Goal: Task Accomplishment & Management: Manage account settings

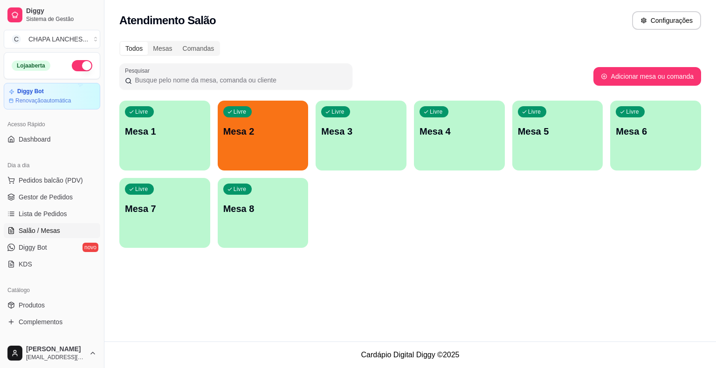
click at [267, 144] on div "Livre Mesa 2" at bounding box center [263, 130] width 91 height 59
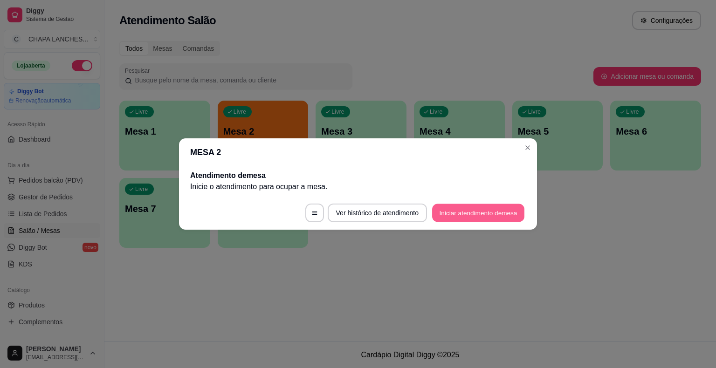
click at [482, 214] on button "Iniciar atendimento de mesa" at bounding box center [478, 213] width 92 height 18
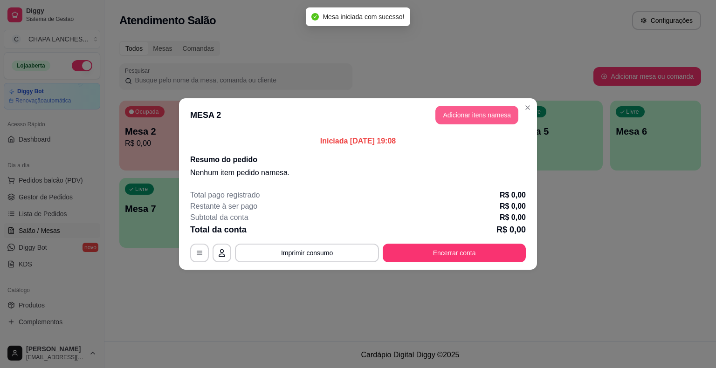
click at [471, 118] on button "Adicionar itens na mesa" at bounding box center [476, 115] width 83 height 19
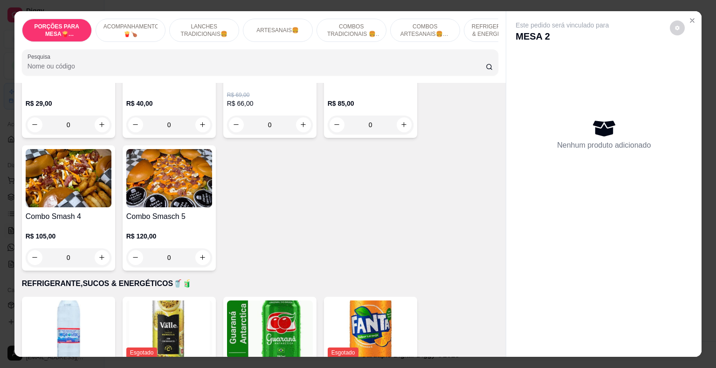
scroll to position [1585, 0]
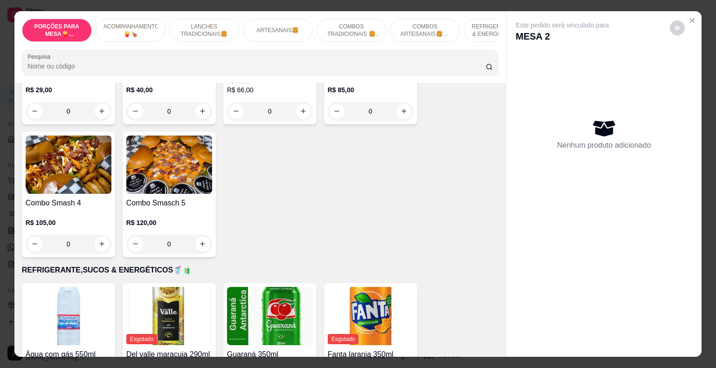
click at [200, 235] on div "0" at bounding box center [169, 244] width 86 height 19
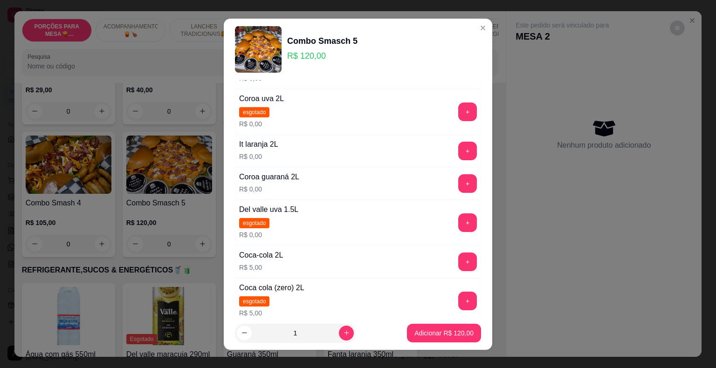
scroll to position [233, 0]
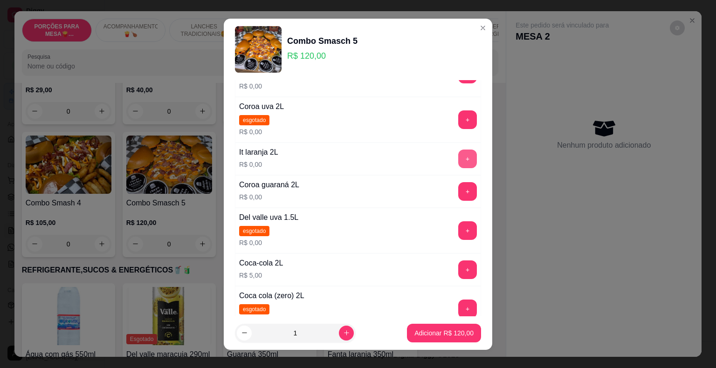
click at [458, 158] on button "+" at bounding box center [467, 159] width 19 height 19
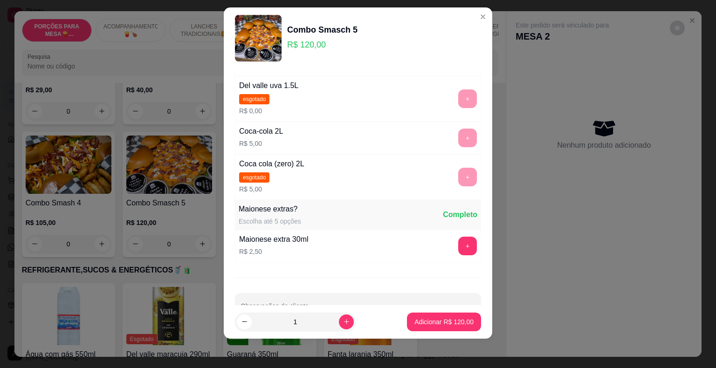
scroll to position [380, 0]
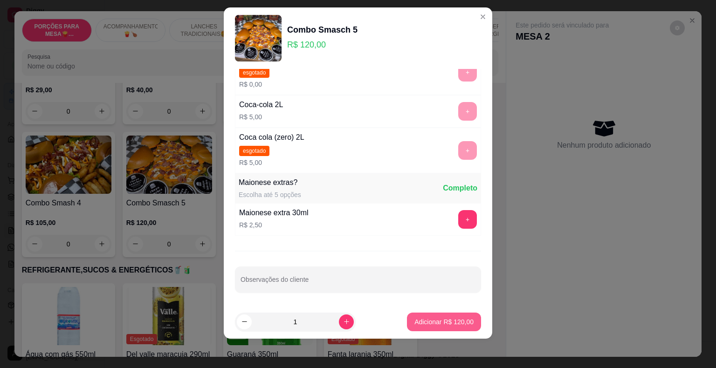
click at [447, 320] on p "Adicionar R$ 120,00" at bounding box center [443, 321] width 59 height 9
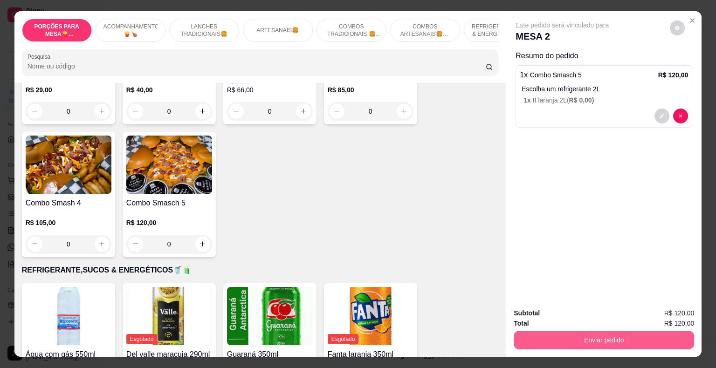
click at [544, 337] on button "Enviar pedido" at bounding box center [604, 340] width 180 height 19
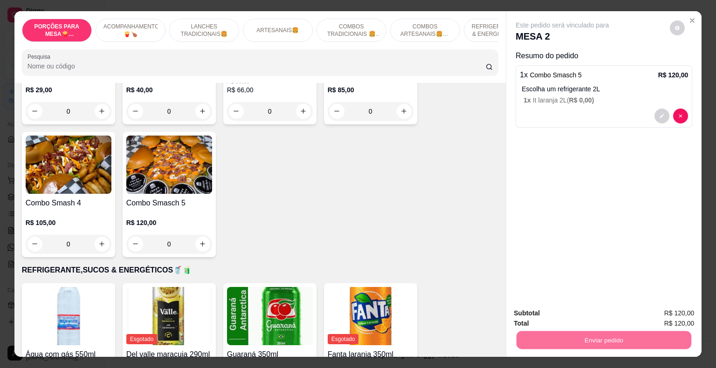
click at [548, 307] on button "Não registrar e enviar pedido" at bounding box center [572, 314] width 97 height 18
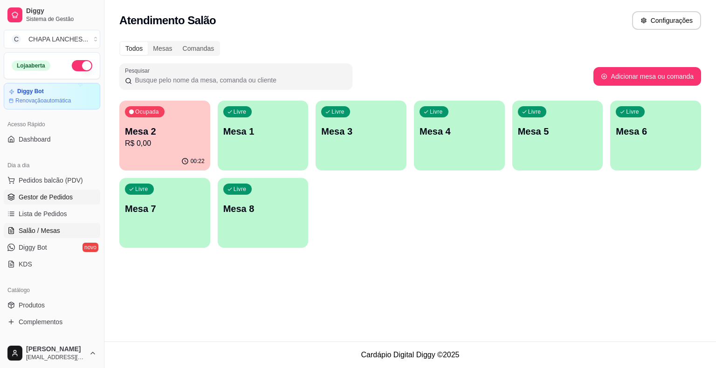
click at [50, 194] on span "Gestor de Pedidos" at bounding box center [46, 197] width 54 height 9
click at [48, 200] on span "Gestor de Pedidos" at bounding box center [46, 197] width 54 height 9
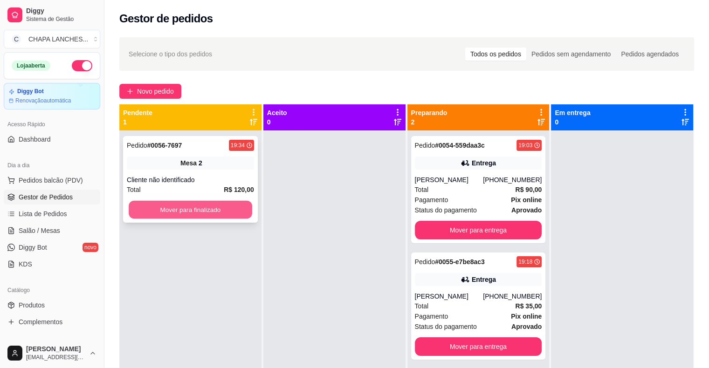
click at [182, 213] on button "Mover para finalizado" at bounding box center [191, 210] width 124 height 18
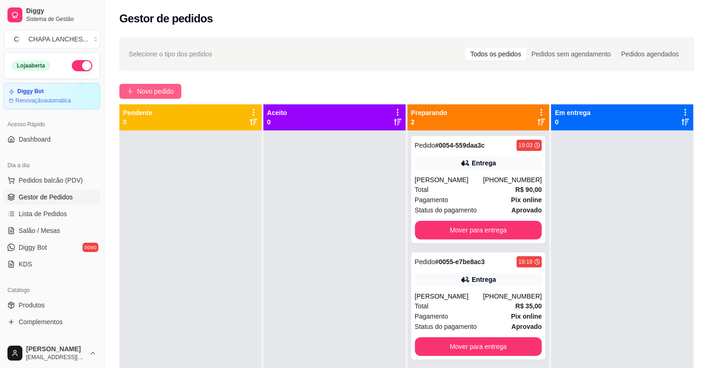
click at [147, 88] on span "Novo pedido" at bounding box center [155, 91] width 37 height 10
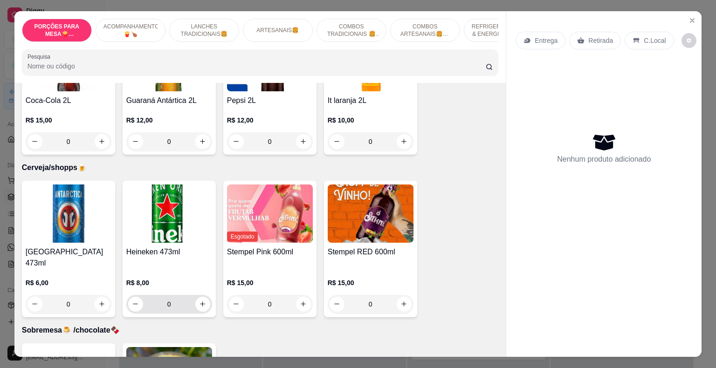
scroll to position [2341, 0]
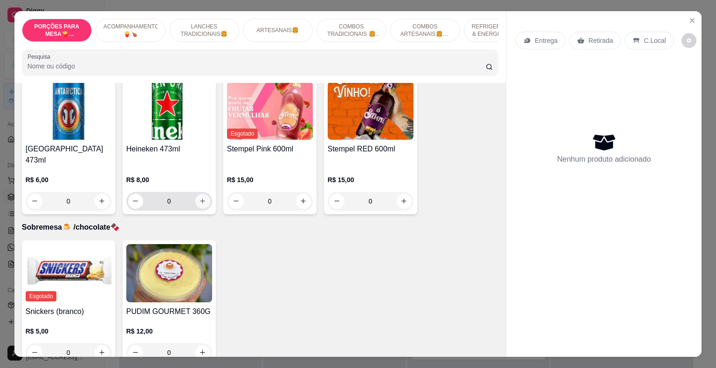
click at [200, 199] on icon "increase-product-quantity" at bounding box center [202, 201] width 5 height 5
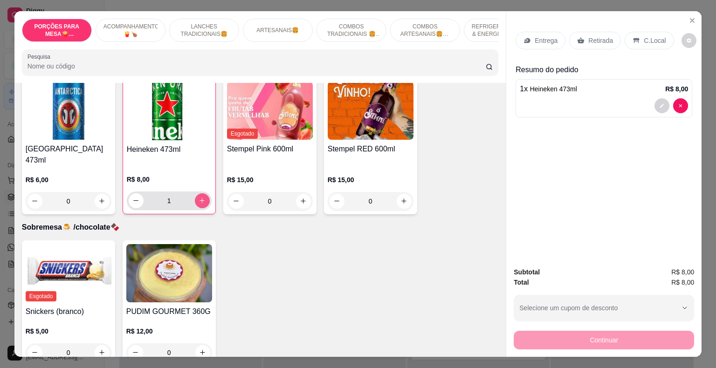
click at [199, 197] on icon "increase-product-quantity" at bounding box center [202, 200] width 7 height 7
type input "2"
click at [588, 36] on p "Retirada" at bounding box center [600, 40] width 25 height 9
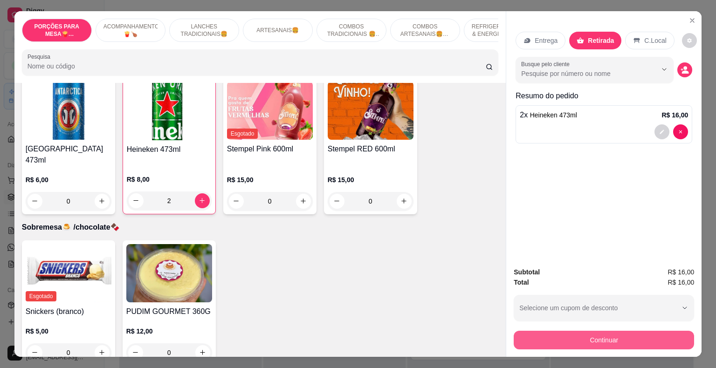
click at [551, 339] on button "Continuar" at bounding box center [604, 340] width 180 height 19
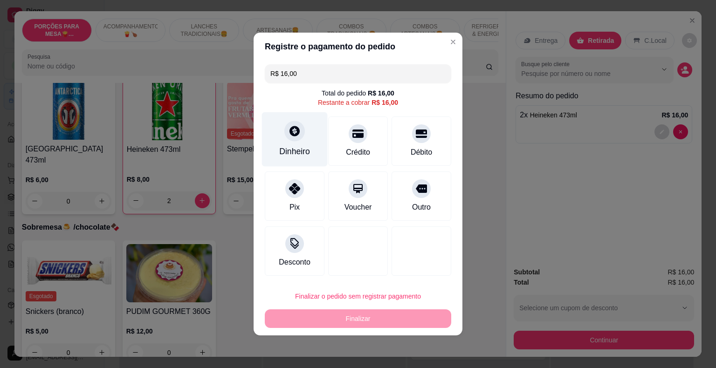
click at [291, 138] on div at bounding box center [294, 131] width 21 height 21
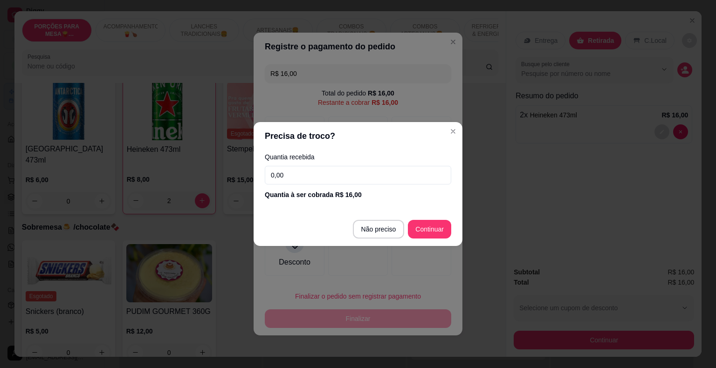
click at [304, 172] on input "0,00" at bounding box center [358, 175] width 186 height 19
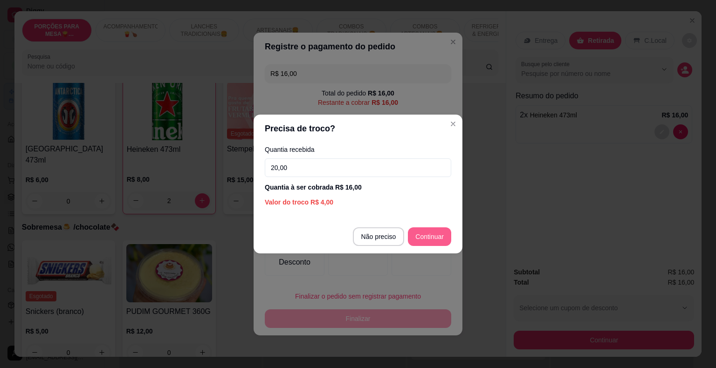
type input "20,00"
type input "R$ 0,00"
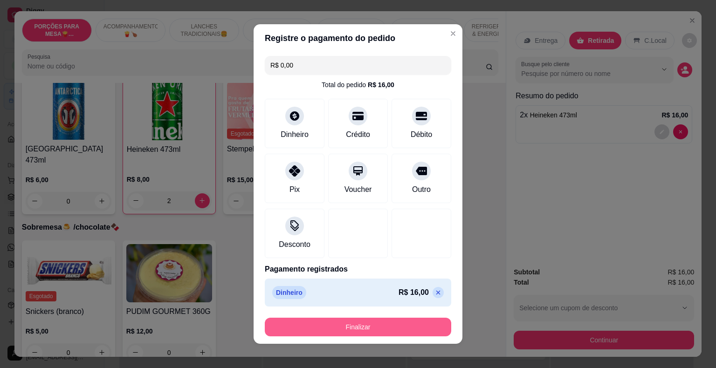
click at [391, 331] on button "Finalizar" at bounding box center [358, 327] width 186 height 19
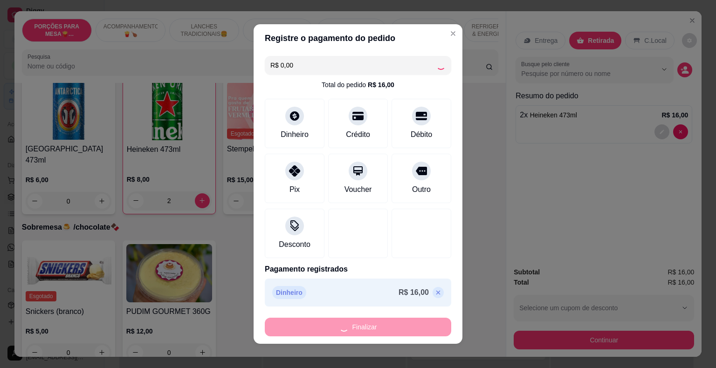
type input "0"
type input "-R$ 16,00"
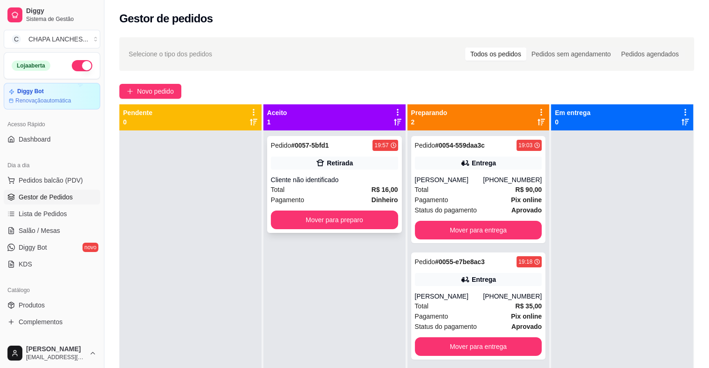
click at [333, 204] on div "Pagamento Dinheiro" at bounding box center [334, 200] width 127 height 10
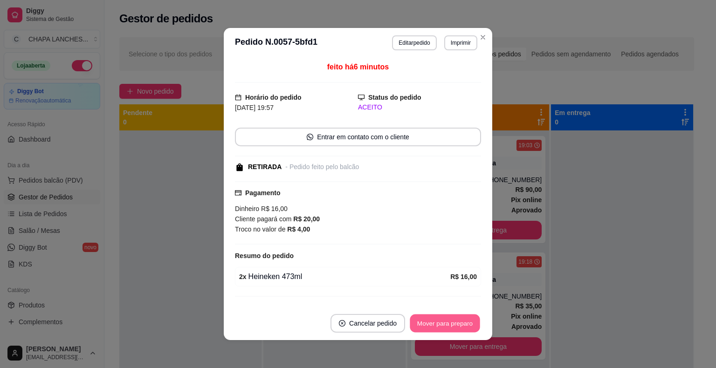
click at [447, 323] on button "Mover para preparo" at bounding box center [445, 324] width 70 height 18
click at [447, 323] on button "Mover para retirada disponível" at bounding box center [429, 323] width 103 height 19
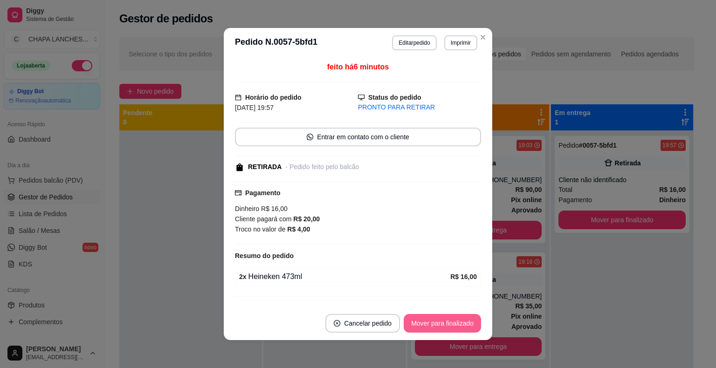
click at [448, 324] on button "Mover para finalizado" at bounding box center [442, 323] width 77 height 19
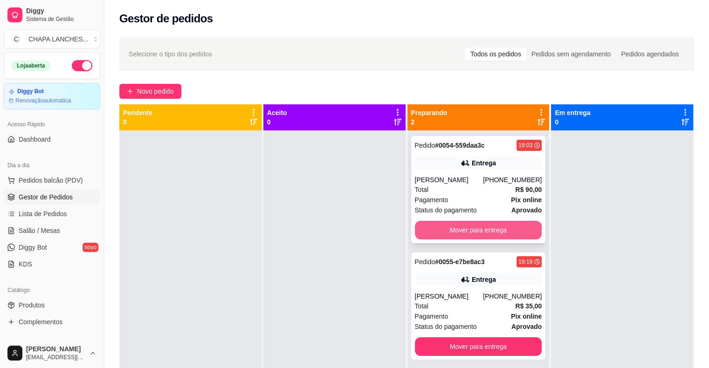
click at [490, 231] on button "Mover para entrega" at bounding box center [478, 230] width 127 height 19
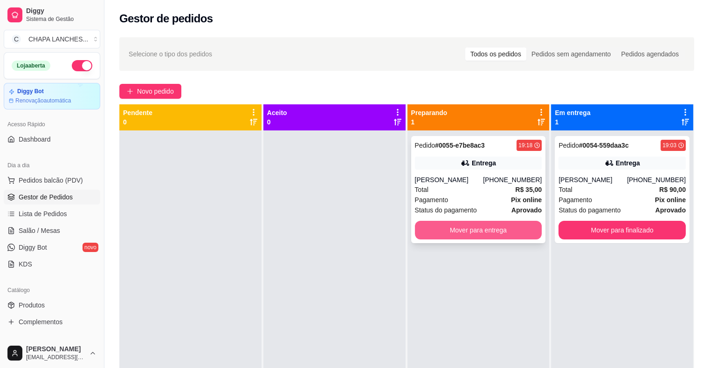
click at [483, 231] on button "Mover para entrega" at bounding box center [478, 230] width 127 height 19
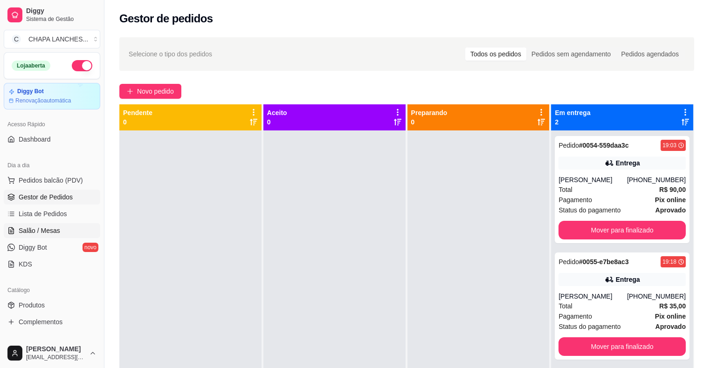
click at [41, 228] on span "Salão / Mesas" at bounding box center [39, 230] width 41 height 9
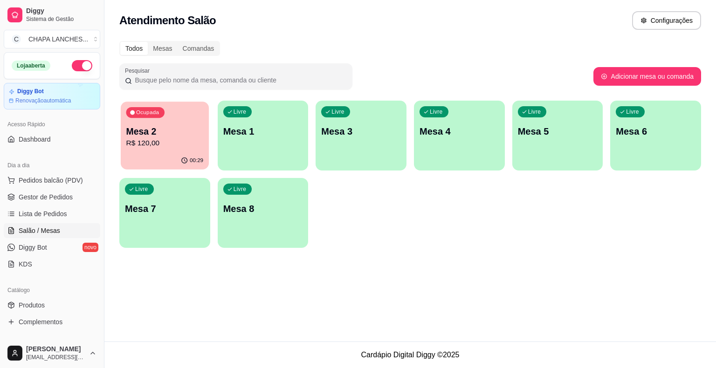
click at [186, 139] on p "R$ 120,00" at bounding box center [164, 143] width 77 height 11
click at [67, 197] on span "Gestor de Pedidos" at bounding box center [46, 197] width 54 height 9
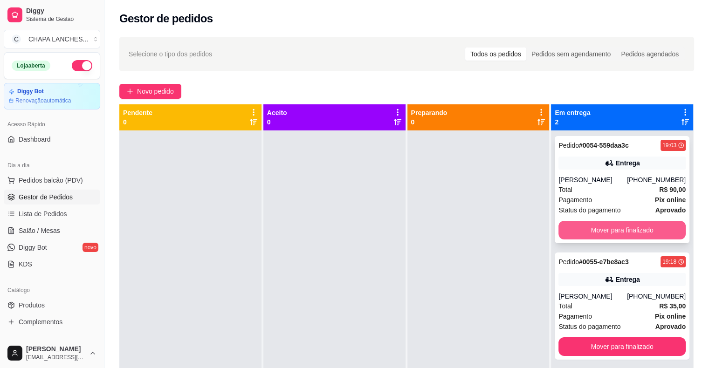
click at [597, 229] on button "Mover para finalizado" at bounding box center [622, 230] width 127 height 19
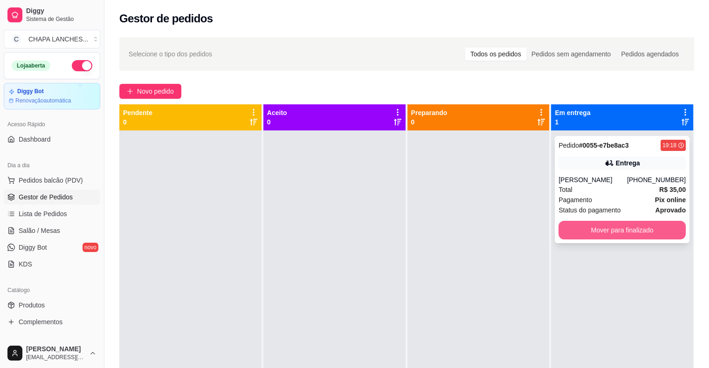
click at [582, 232] on button "Mover para finalizado" at bounding box center [622, 230] width 127 height 19
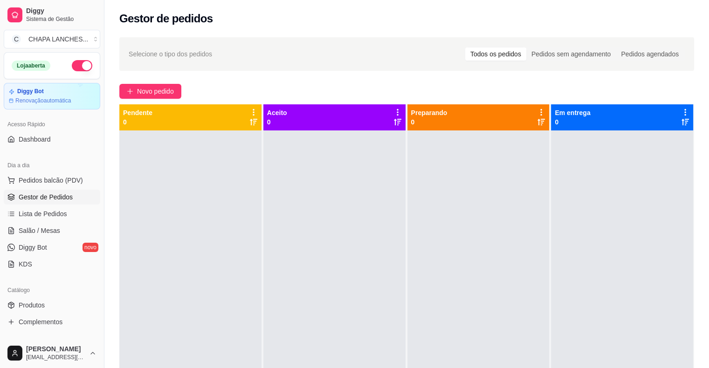
click at [138, 83] on div "Selecione o tipo dos pedidos Todos os pedidos Pedidos sem agendamento Pedidos a…" at bounding box center [406, 258] width 605 height 452
click at [140, 90] on span "Novo pedido" at bounding box center [155, 91] width 37 height 10
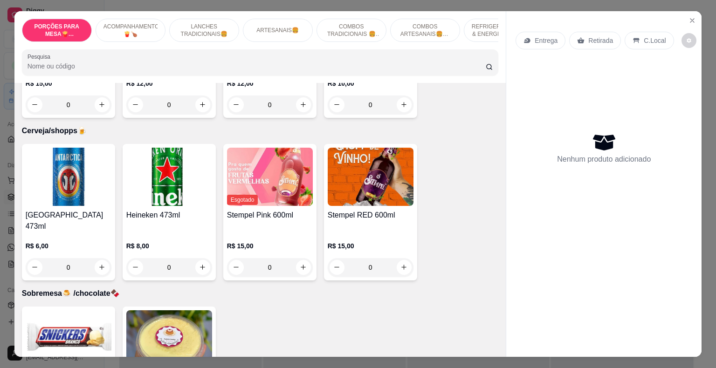
scroll to position [2341, 0]
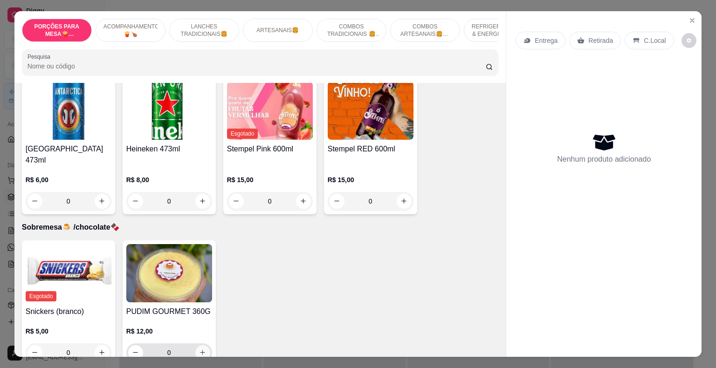
click at [200, 349] on icon "increase-product-quantity" at bounding box center [202, 352] width 7 height 7
type input "1"
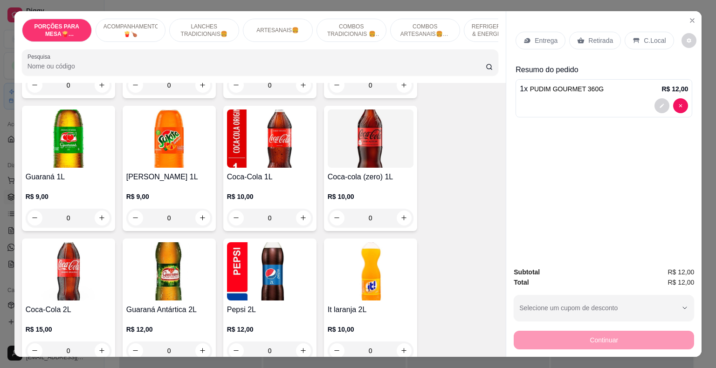
scroll to position [2014, 0]
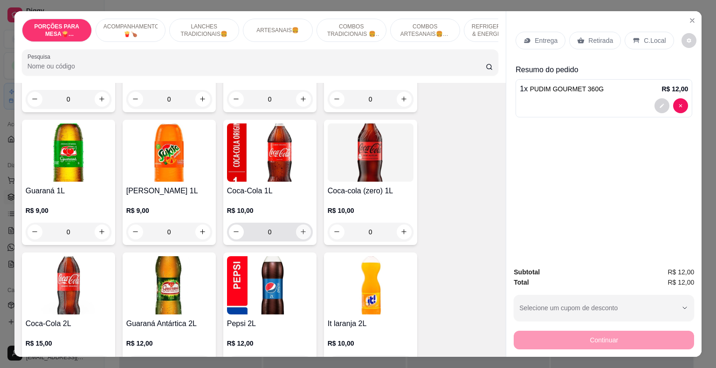
click at [301, 228] on icon "increase-product-quantity" at bounding box center [303, 231] width 7 height 7
type input "1"
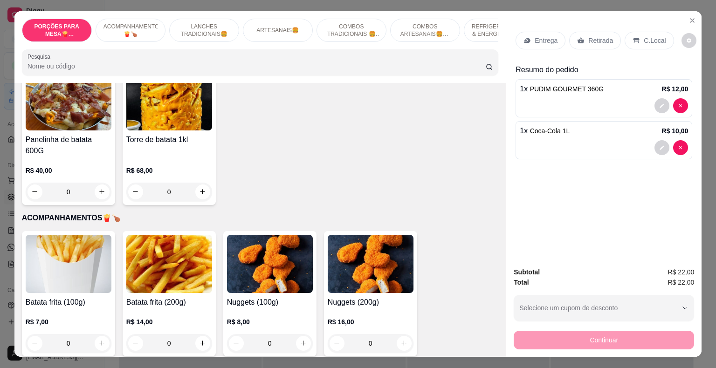
scroll to position [104, 0]
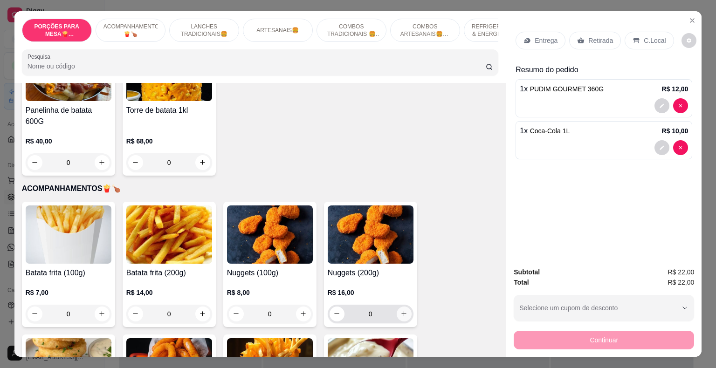
click at [403, 310] on icon "increase-product-quantity" at bounding box center [403, 313] width 7 height 7
type input "1"
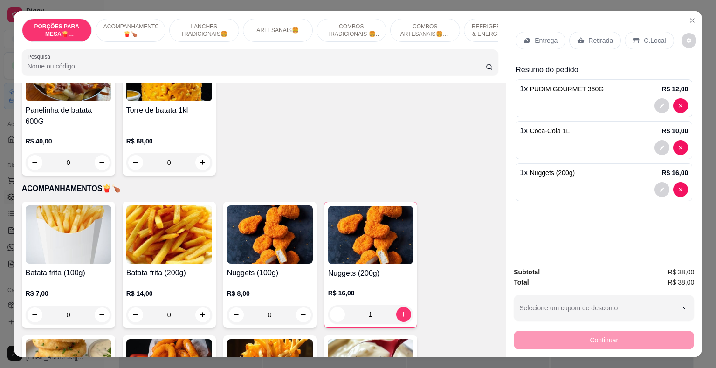
click at [588, 36] on p "Retirada" at bounding box center [600, 40] width 25 height 9
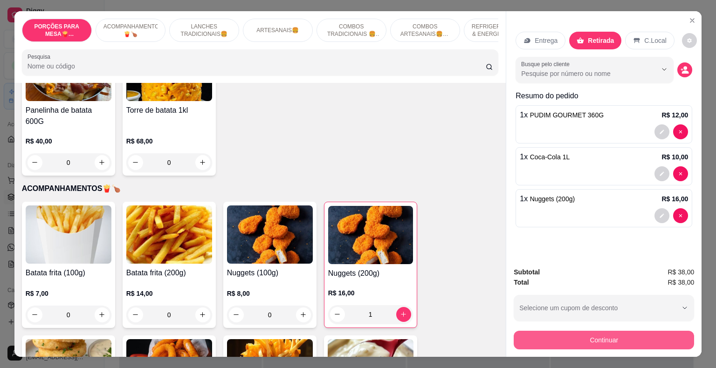
click at [561, 338] on button "Continuar" at bounding box center [604, 340] width 180 height 19
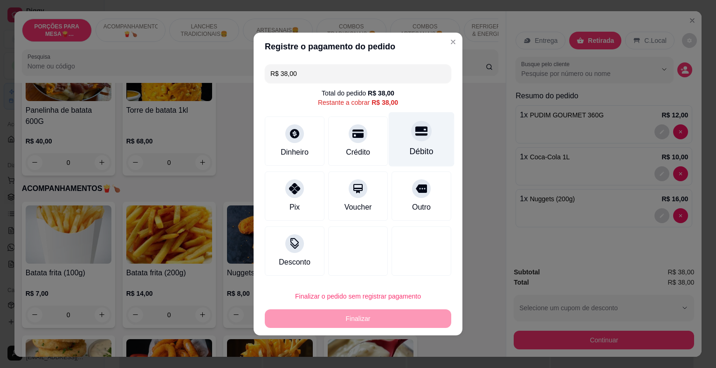
click at [414, 141] on div at bounding box center [421, 131] width 21 height 21
type input "R$ 0,00"
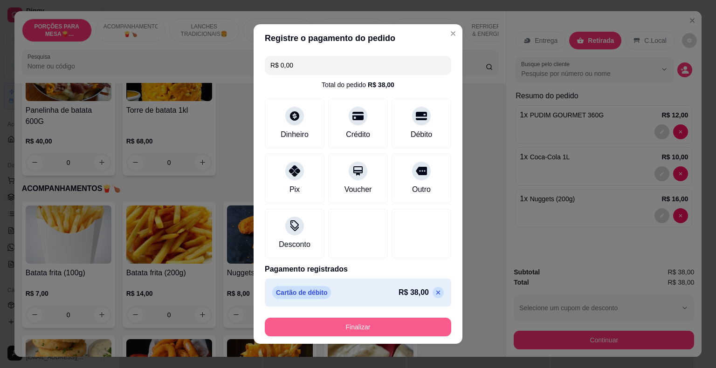
click at [366, 330] on button "Finalizar" at bounding box center [358, 327] width 186 height 19
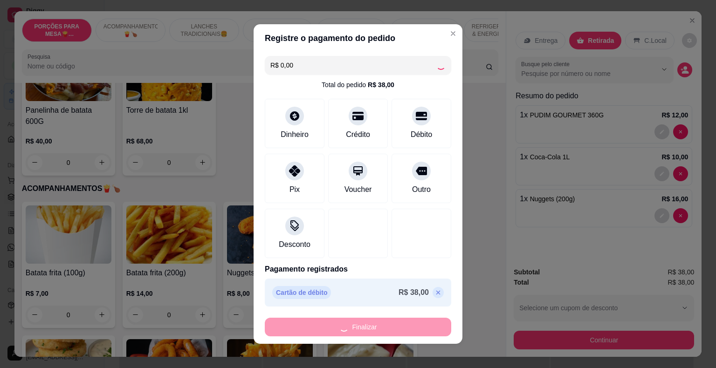
type input "0"
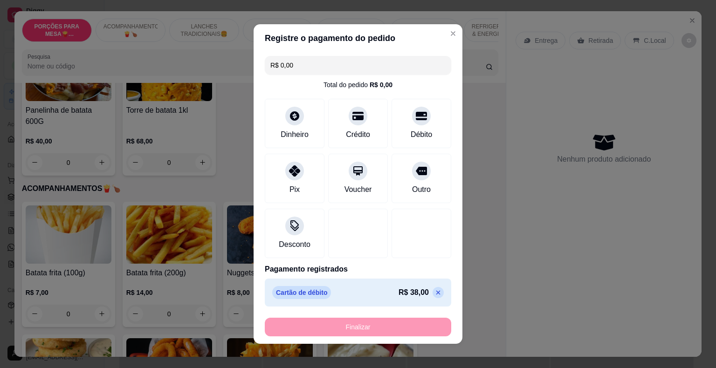
type input "-R$ 38,00"
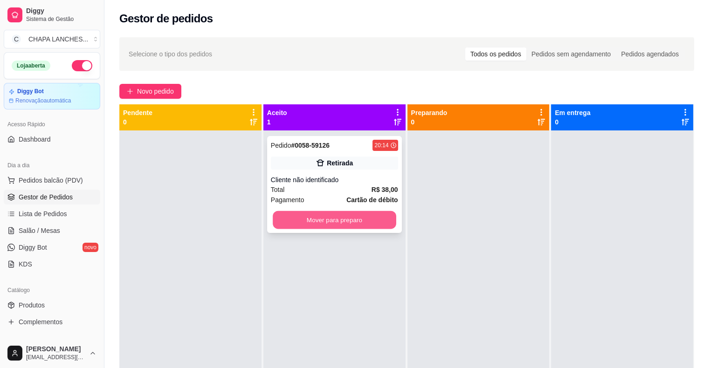
click at [365, 218] on button "Mover para preparo" at bounding box center [335, 220] width 124 height 18
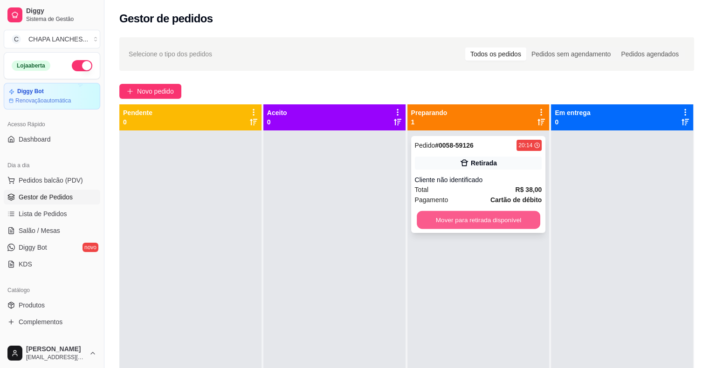
click at [499, 219] on button "Mover para retirada disponível" at bounding box center [479, 220] width 124 height 18
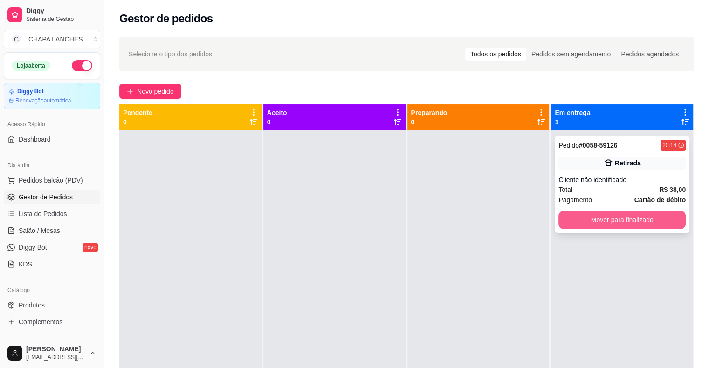
click at [587, 217] on button "Mover para finalizado" at bounding box center [622, 220] width 127 height 19
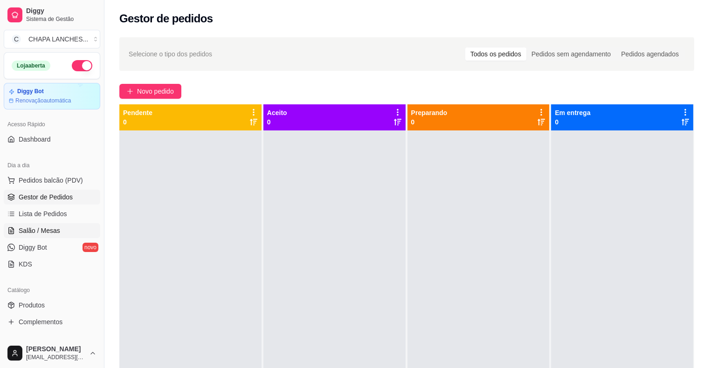
click at [62, 231] on link "Salão / Mesas" at bounding box center [52, 230] width 97 height 15
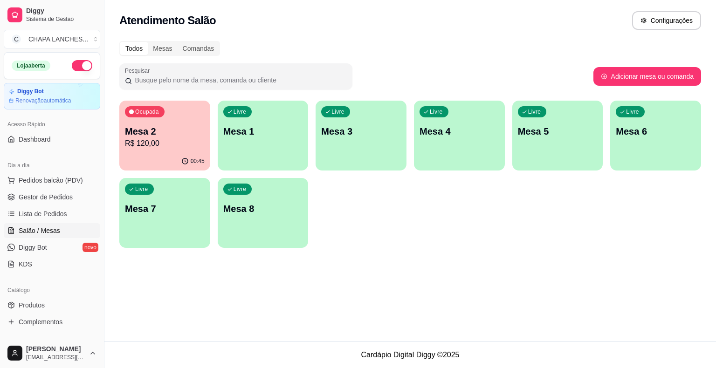
click at [142, 130] on p "Mesa 2" at bounding box center [165, 131] width 80 height 13
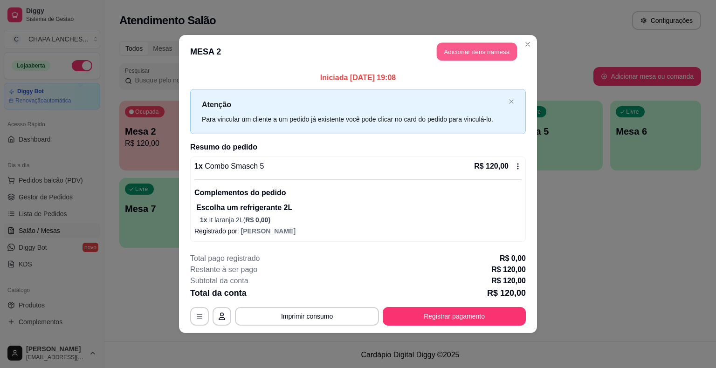
click at [460, 52] on button "Adicionar itens na mesa" at bounding box center [477, 52] width 80 height 18
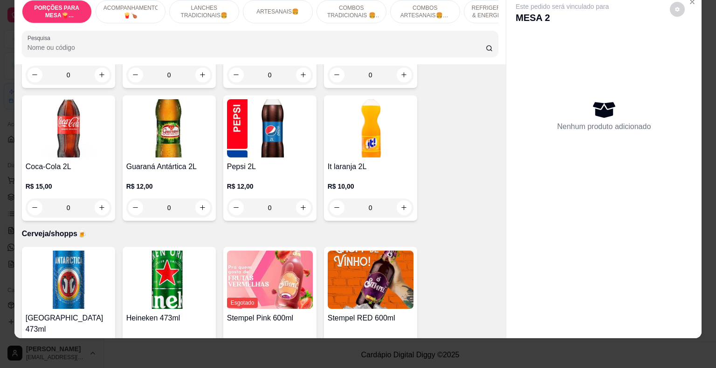
scroll to position [2154, 0]
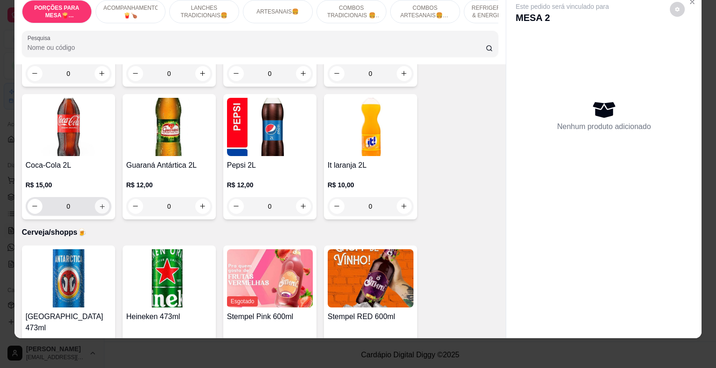
click at [99, 203] on icon "increase-product-quantity" at bounding box center [101, 206] width 7 height 7
type input "1"
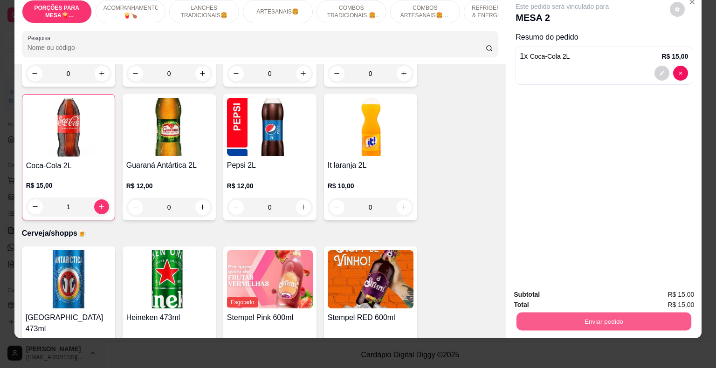
click at [549, 316] on button "Enviar pedido" at bounding box center [604, 322] width 175 height 18
click at [550, 289] on button "Não registrar e enviar pedido" at bounding box center [573, 291] width 94 height 17
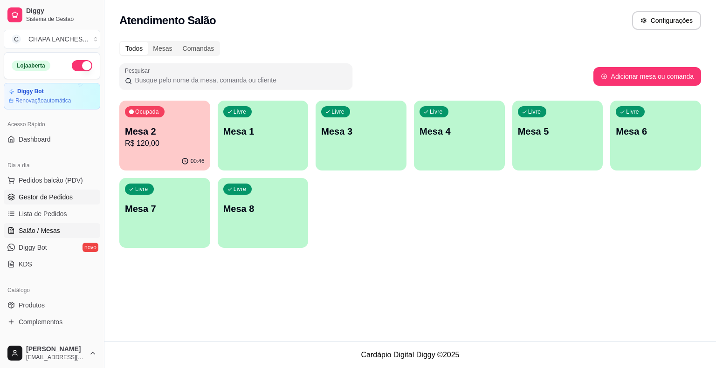
click at [56, 202] on link "Gestor de Pedidos" at bounding box center [52, 197] width 97 height 15
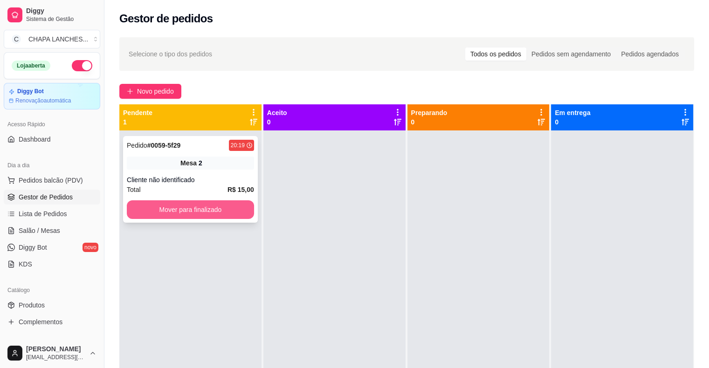
click at [151, 212] on button "Mover para finalizado" at bounding box center [190, 209] width 127 height 19
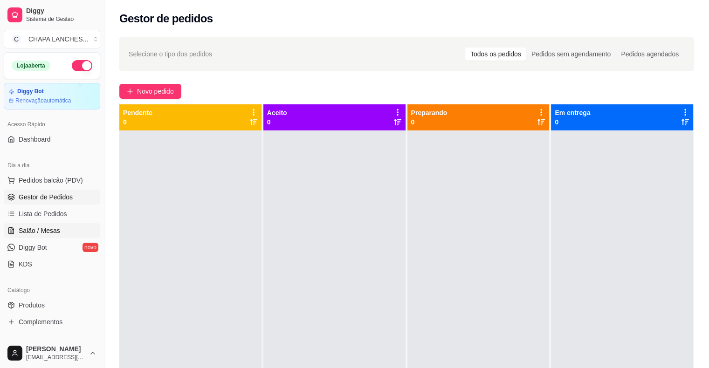
click at [44, 230] on span "Salão / Mesas" at bounding box center [39, 230] width 41 height 9
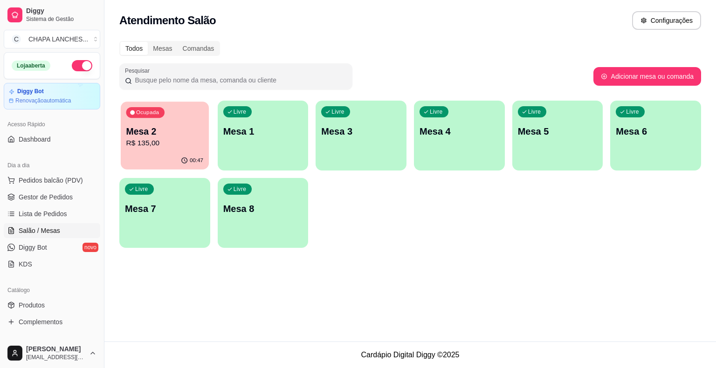
click at [153, 136] on p "Mesa 2" at bounding box center [164, 131] width 77 height 13
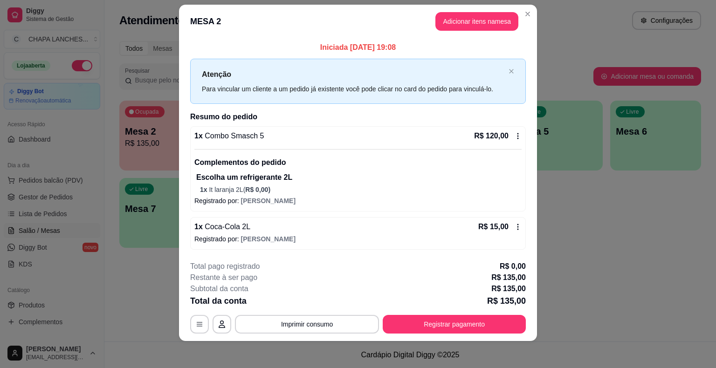
scroll to position [14, 0]
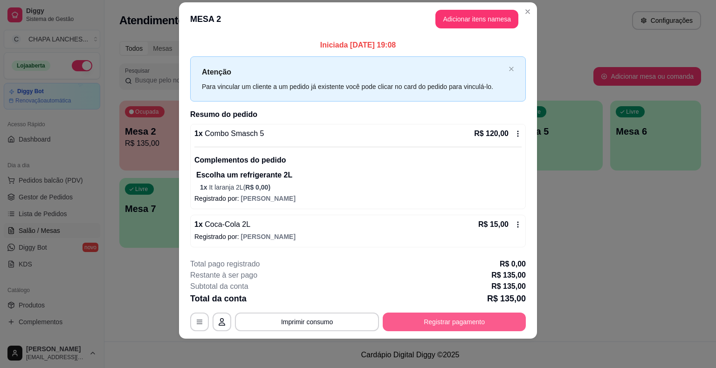
click at [462, 320] on button "Registrar pagamento" at bounding box center [454, 322] width 143 height 19
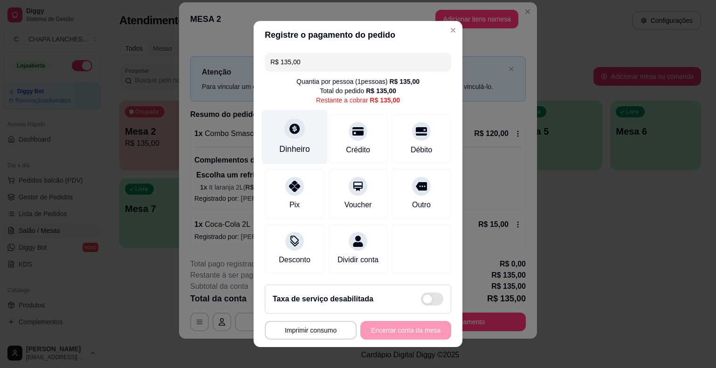
click at [289, 135] on icon at bounding box center [295, 129] width 12 height 12
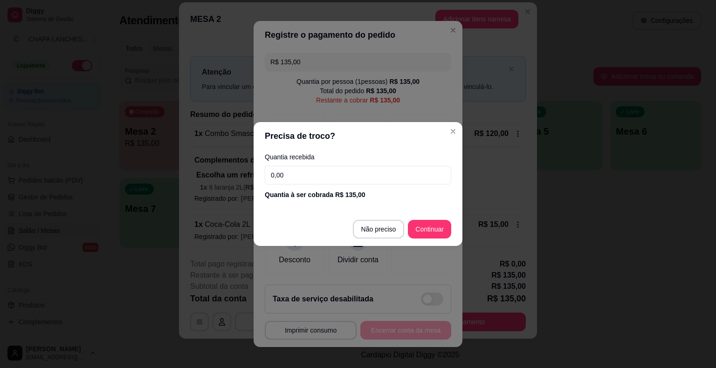
click at [302, 169] on input "0,00" at bounding box center [358, 175] width 186 height 19
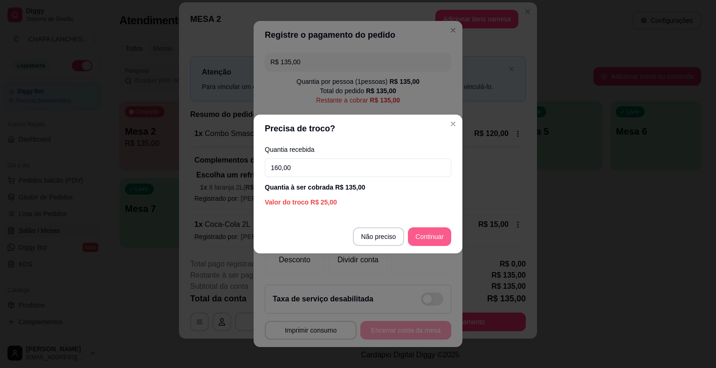
type input "160,00"
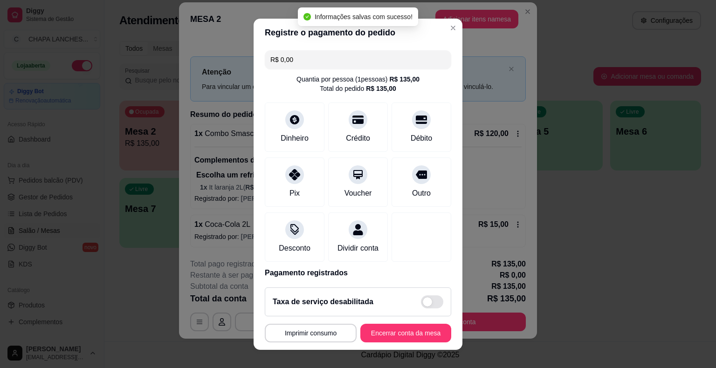
type input "R$ 0,00"
click at [402, 336] on button "Encerrar conta da mesa" at bounding box center [405, 333] width 91 height 19
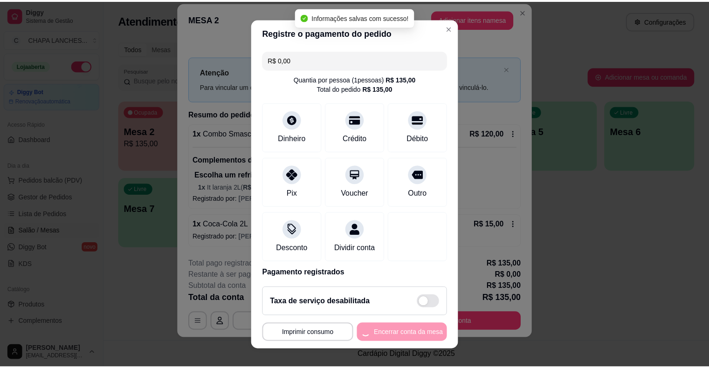
scroll to position [0, 0]
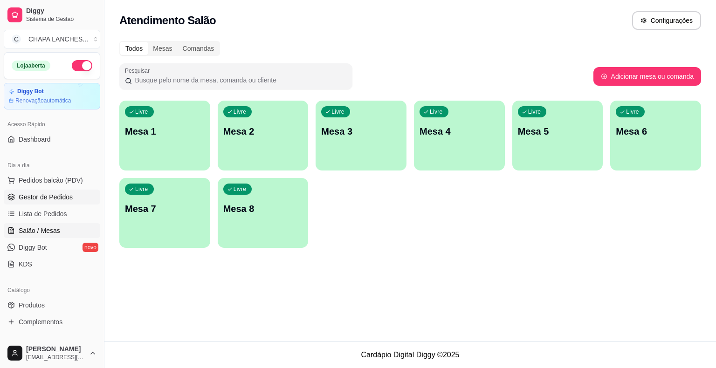
click at [52, 196] on span "Gestor de Pedidos" at bounding box center [46, 197] width 54 height 9
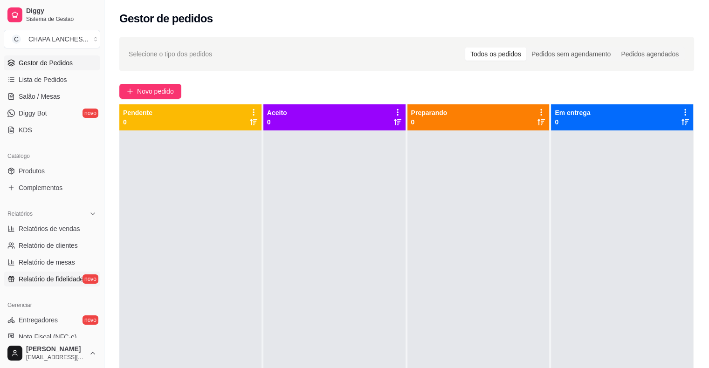
scroll to position [140, 0]
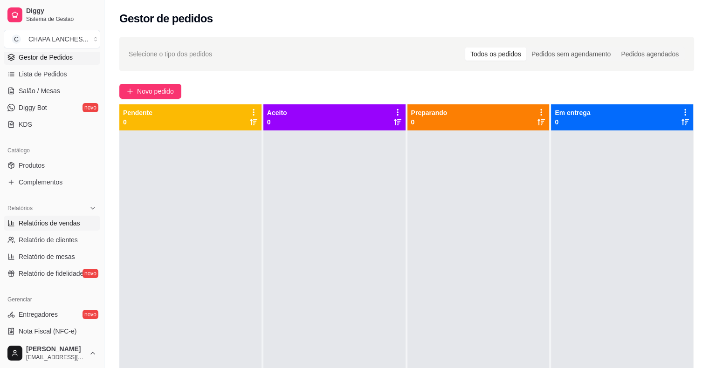
click at [62, 224] on span "Relatórios de vendas" at bounding box center [50, 223] width 62 height 9
select select "ALL"
select select "0"
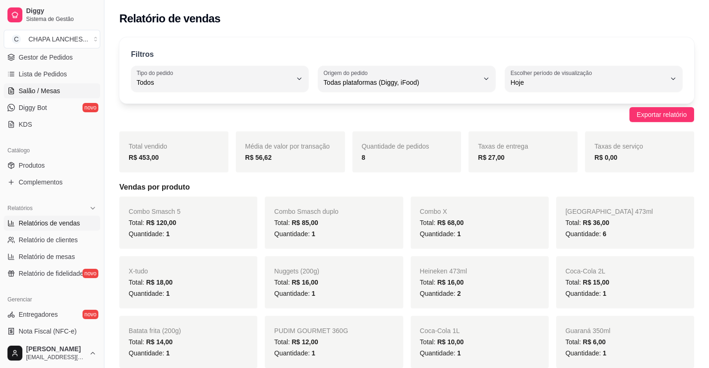
scroll to position [93, 0]
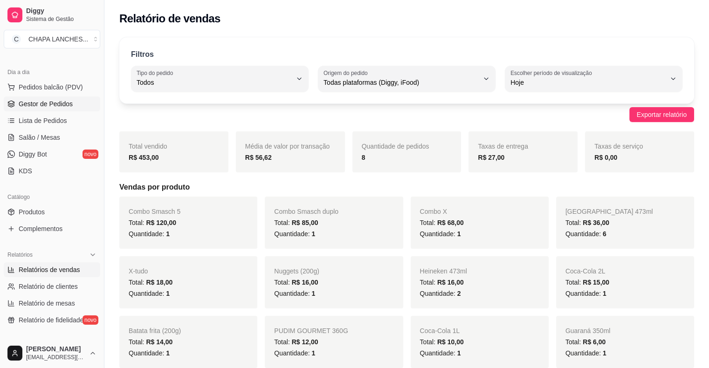
click at [36, 104] on span "Gestor de Pedidos" at bounding box center [46, 103] width 54 height 9
